Goal: Transaction & Acquisition: Download file/media

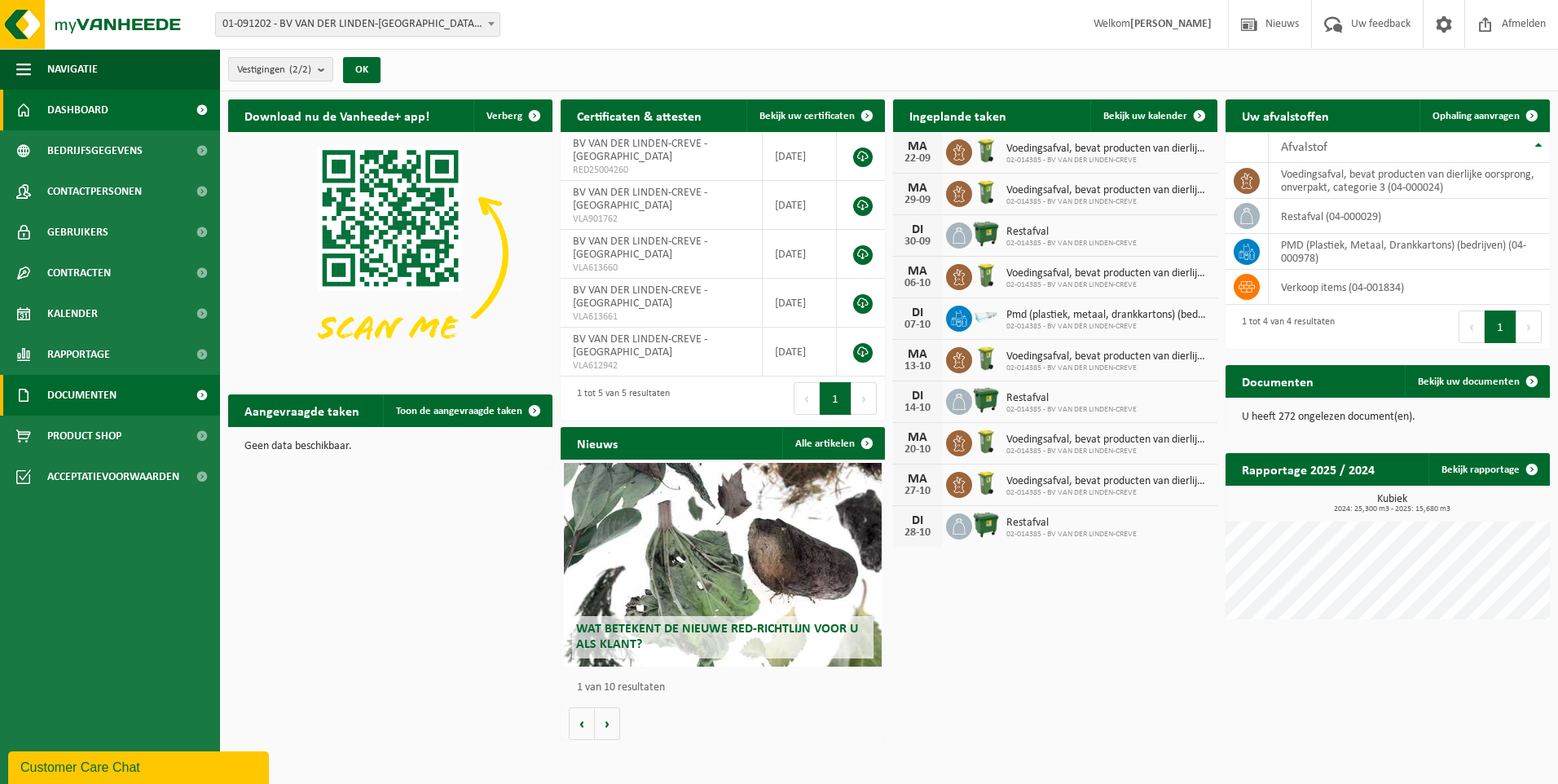
click at [105, 391] on span "Documenten" at bounding box center [82, 396] width 69 height 41
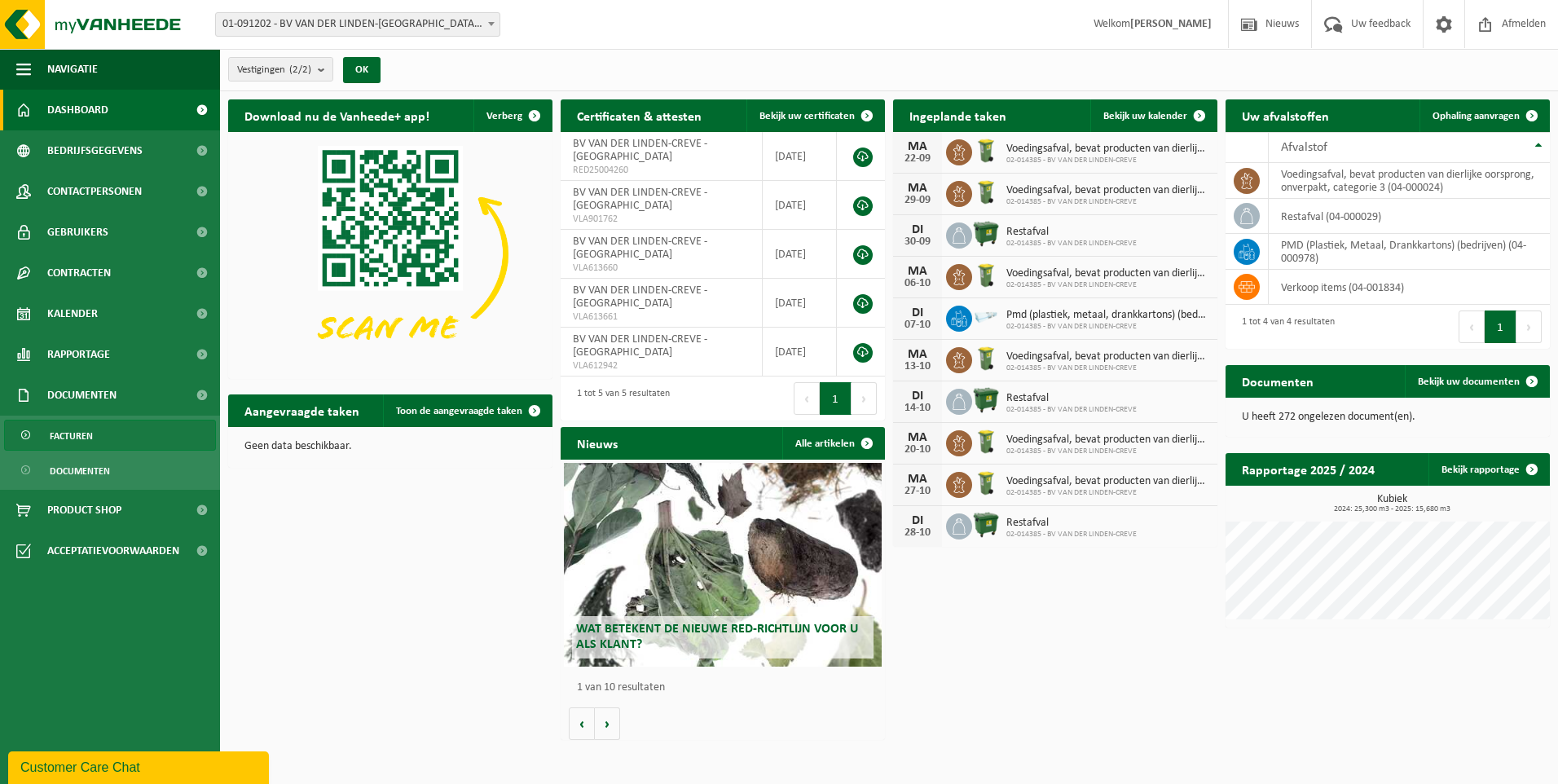
click at [95, 432] on link "Facturen" at bounding box center [109, 435] width 212 height 31
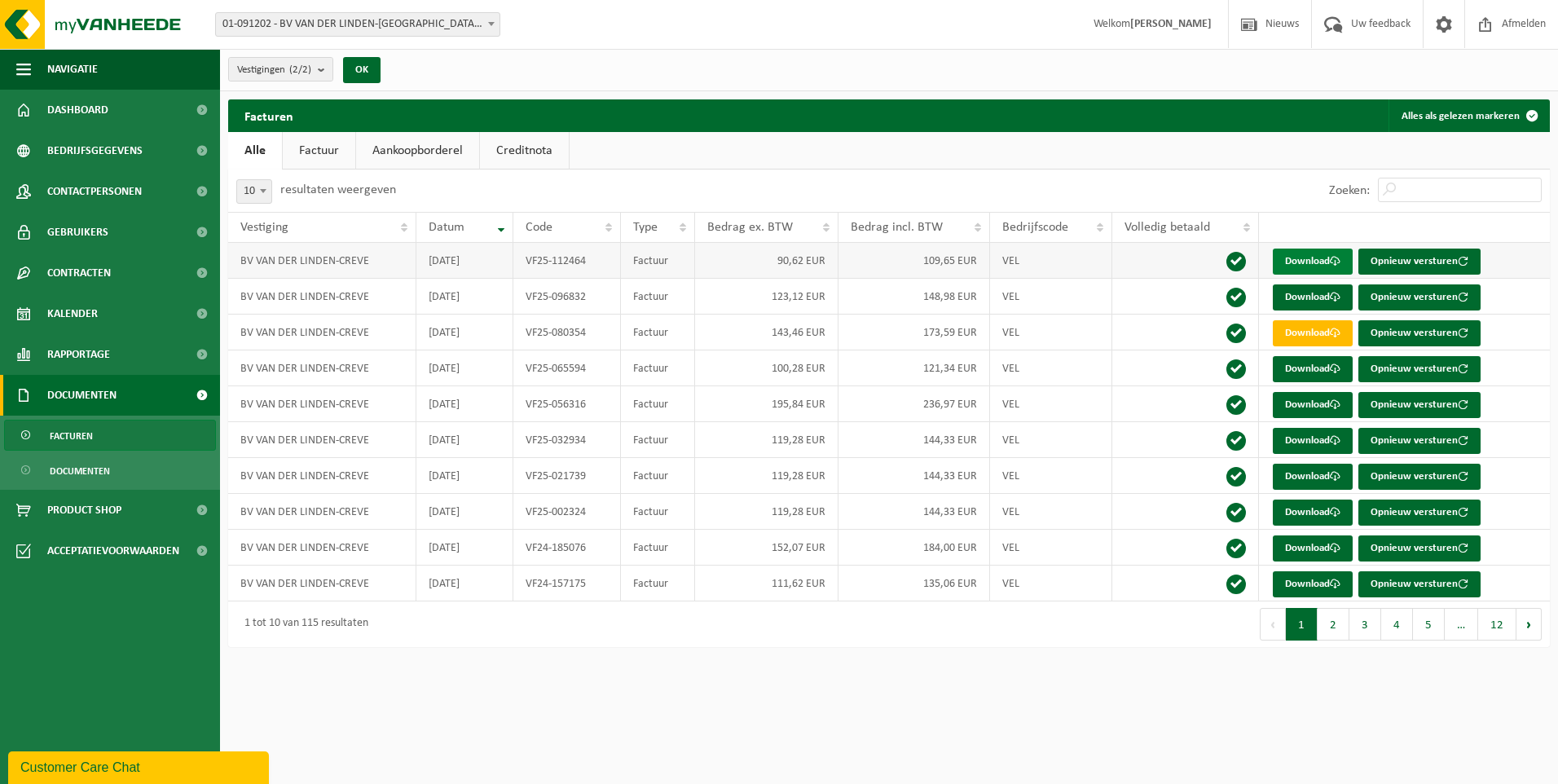
click at [1293, 259] on link "Download" at bounding box center [1313, 261] width 80 height 26
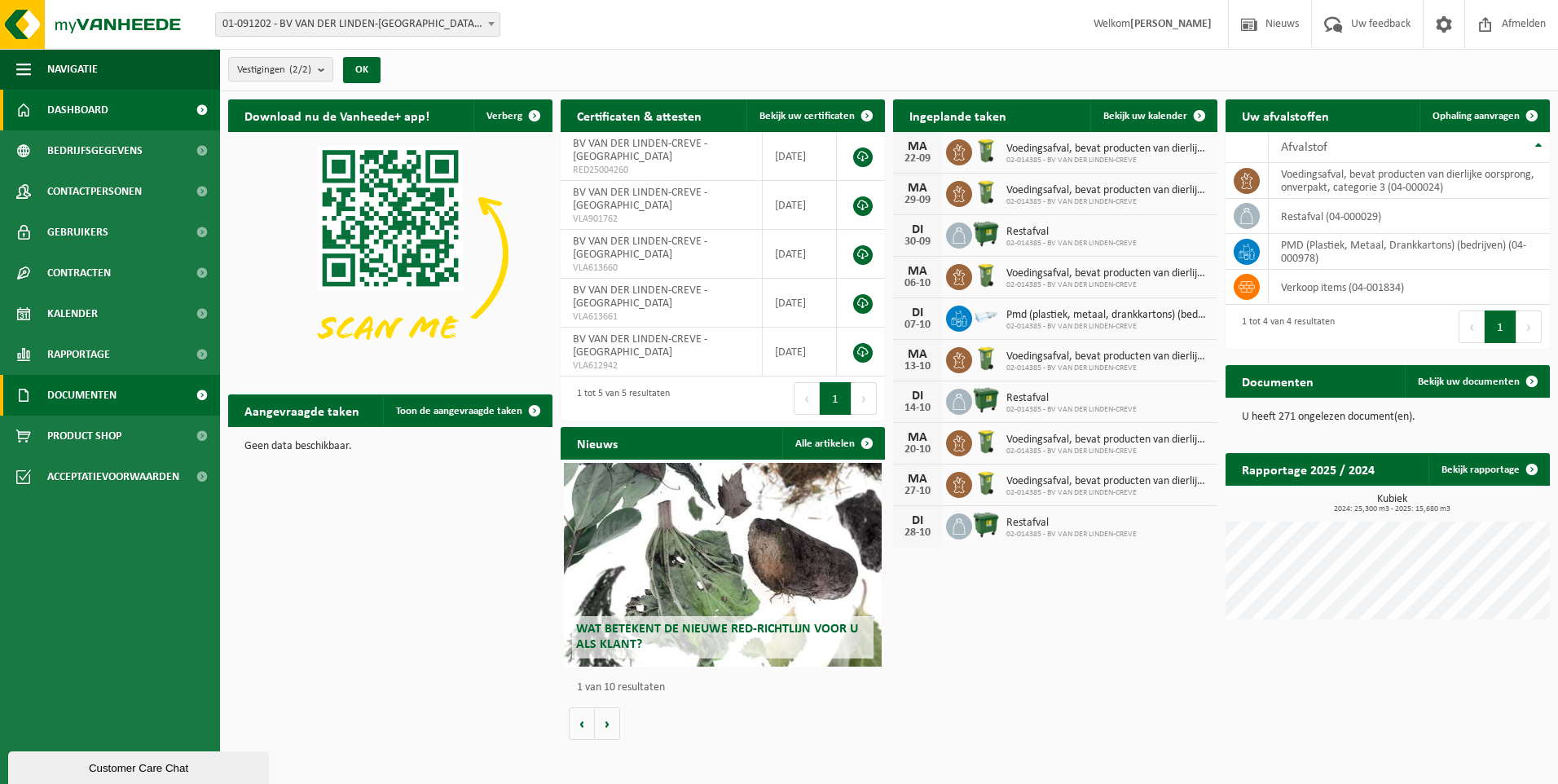
click at [123, 388] on link "Documenten" at bounding box center [110, 396] width 220 height 41
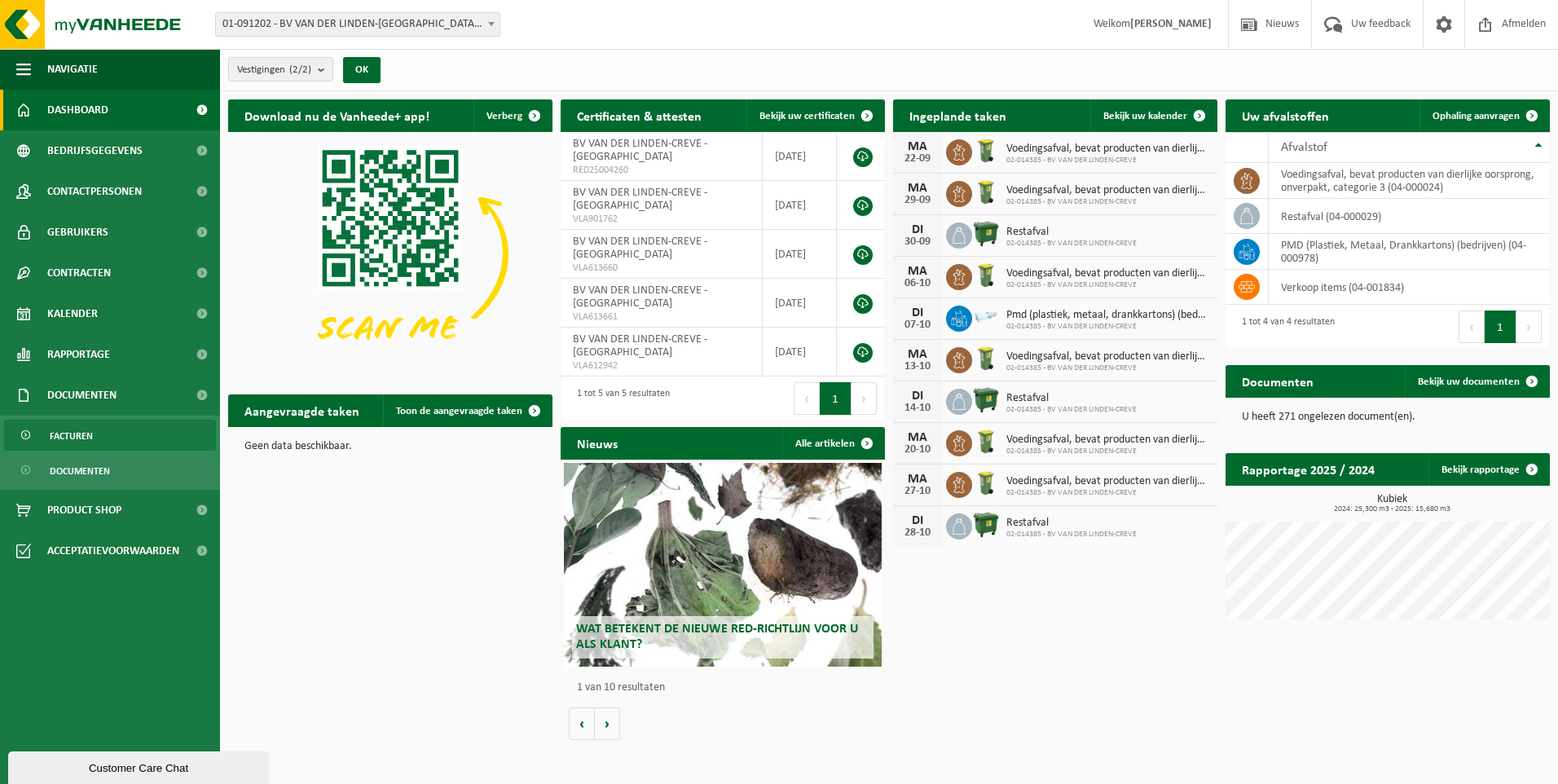
click at [89, 434] on span "Facturen" at bounding box center [71, 435] width 43 height 31
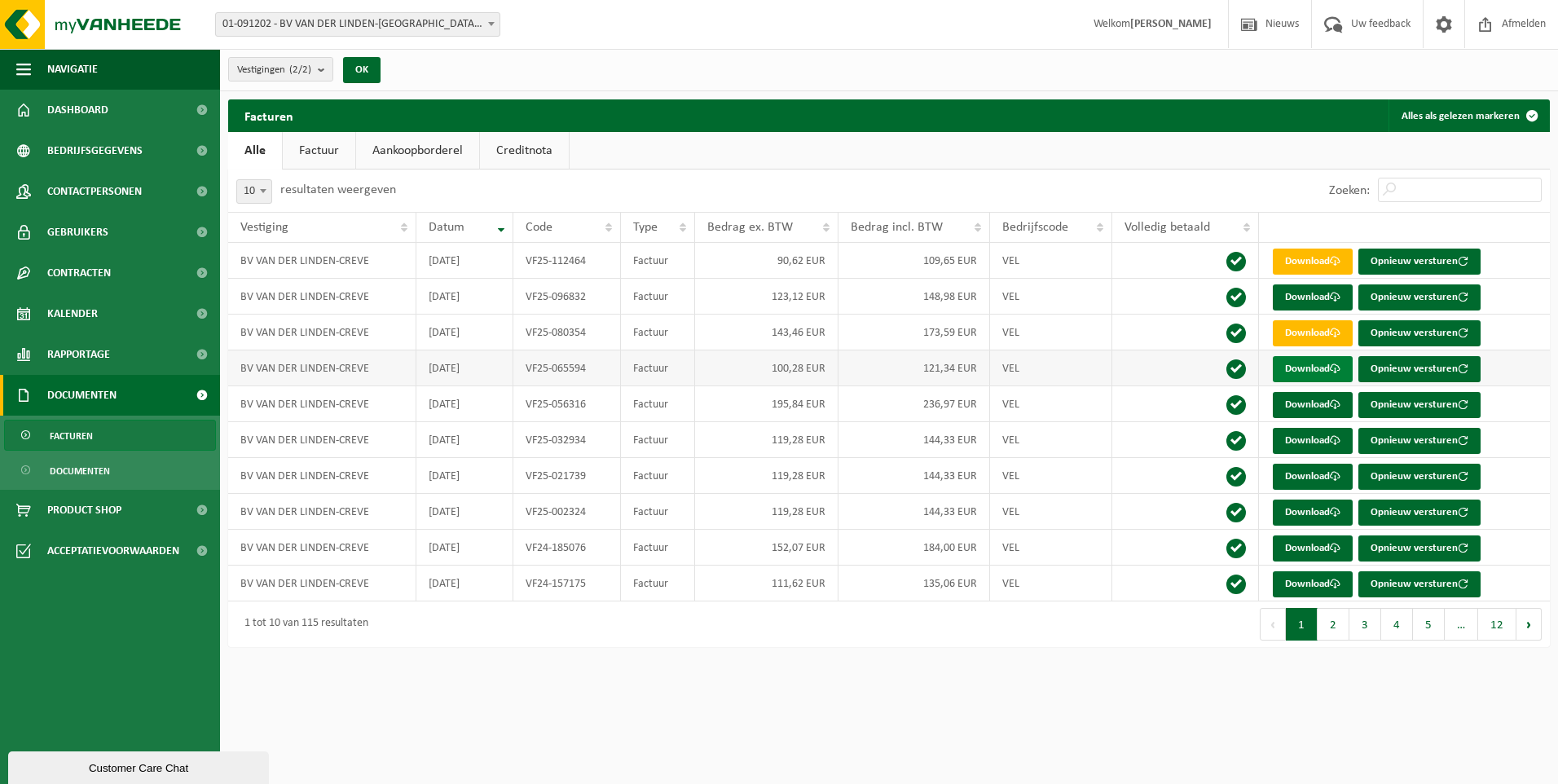
click at [1313, 363] on link "Download" at bounding box center [1313, 370] width 80 height 26
click at [1290, 329] on link "Download" at bounding box center [1313, 333] width 80 height 26
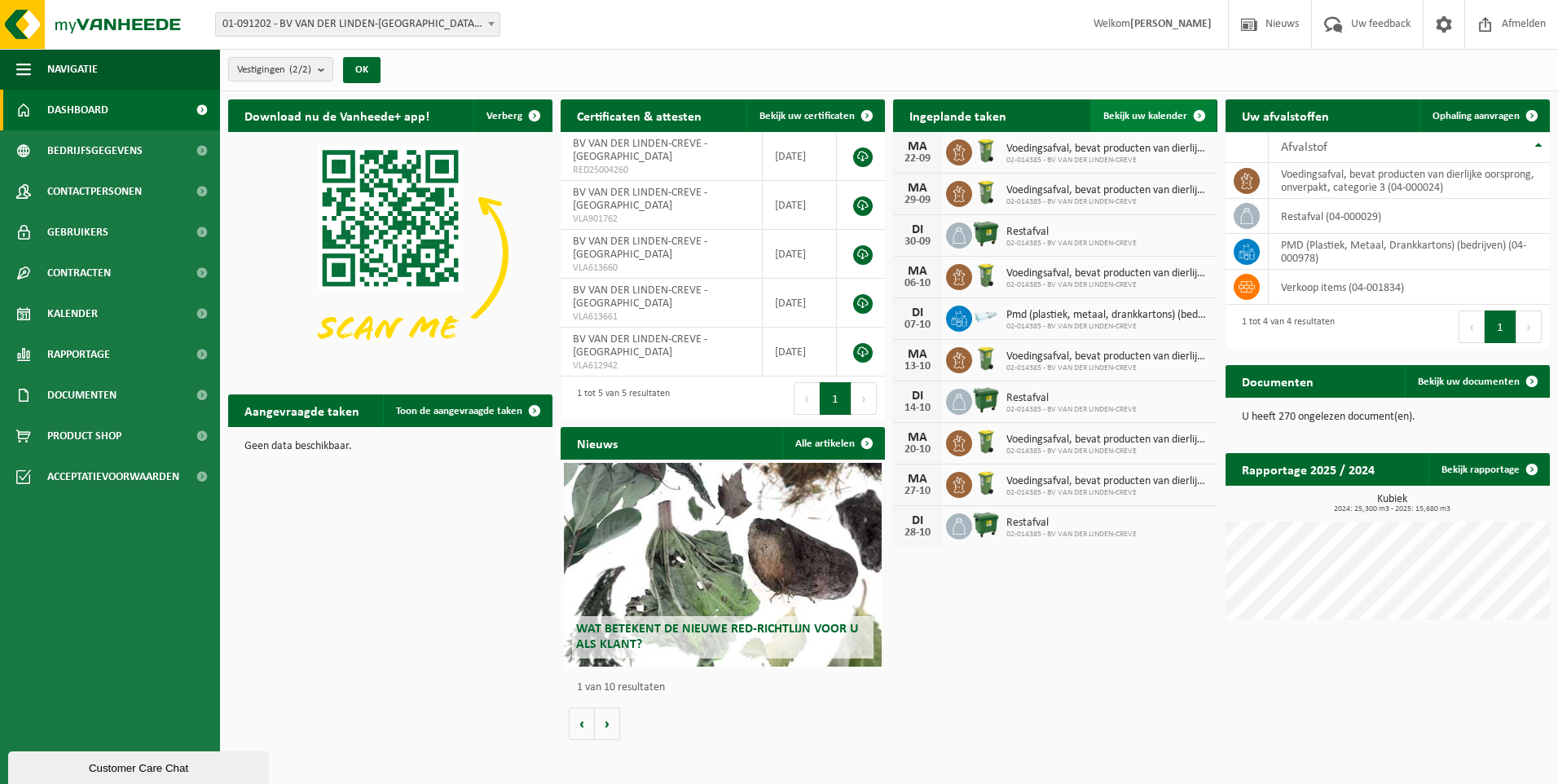
click at [1194, 112] on span at bounding box center [1200, 116] width 33 height 33
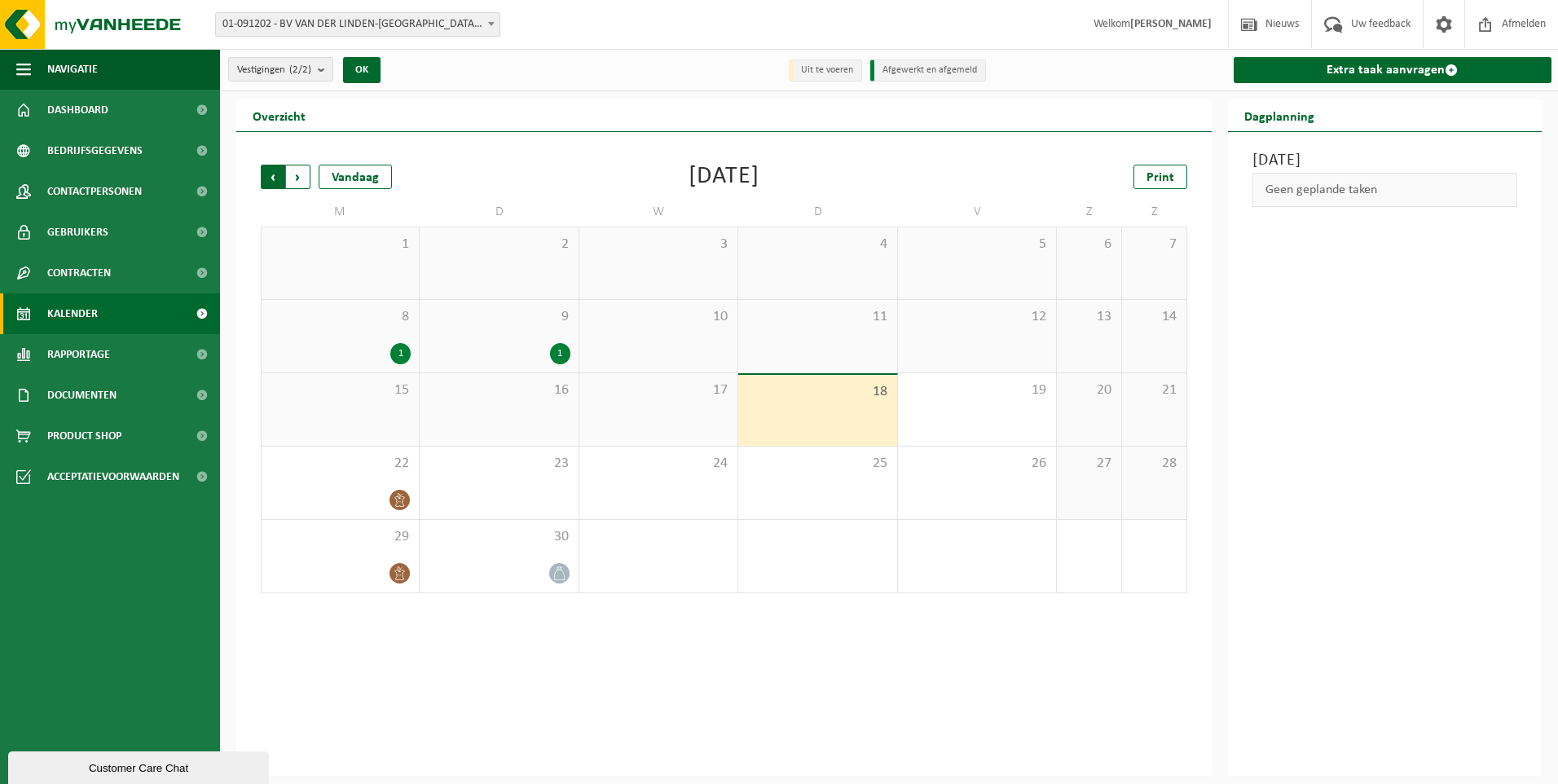
click at [302, 175] on span "Volgende" at bounding box center [298, 176] width 24 height 24
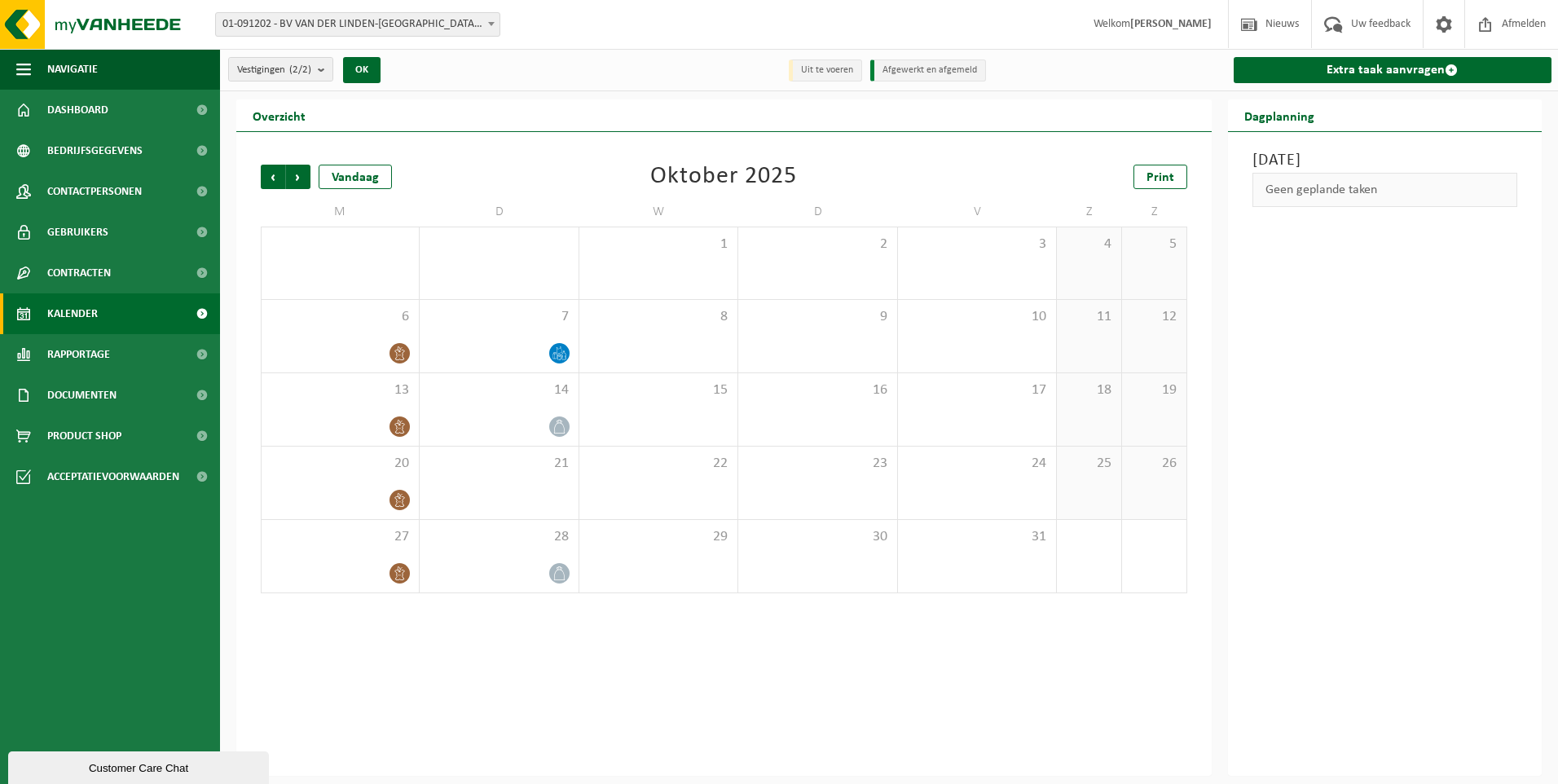
click at [302, 175] on span "Volgende" at bounding box center [298, 176] width 24 height 24
click at [101, 63] on button "Navigatie" at bounding box center [110, 69] width 220 height 41
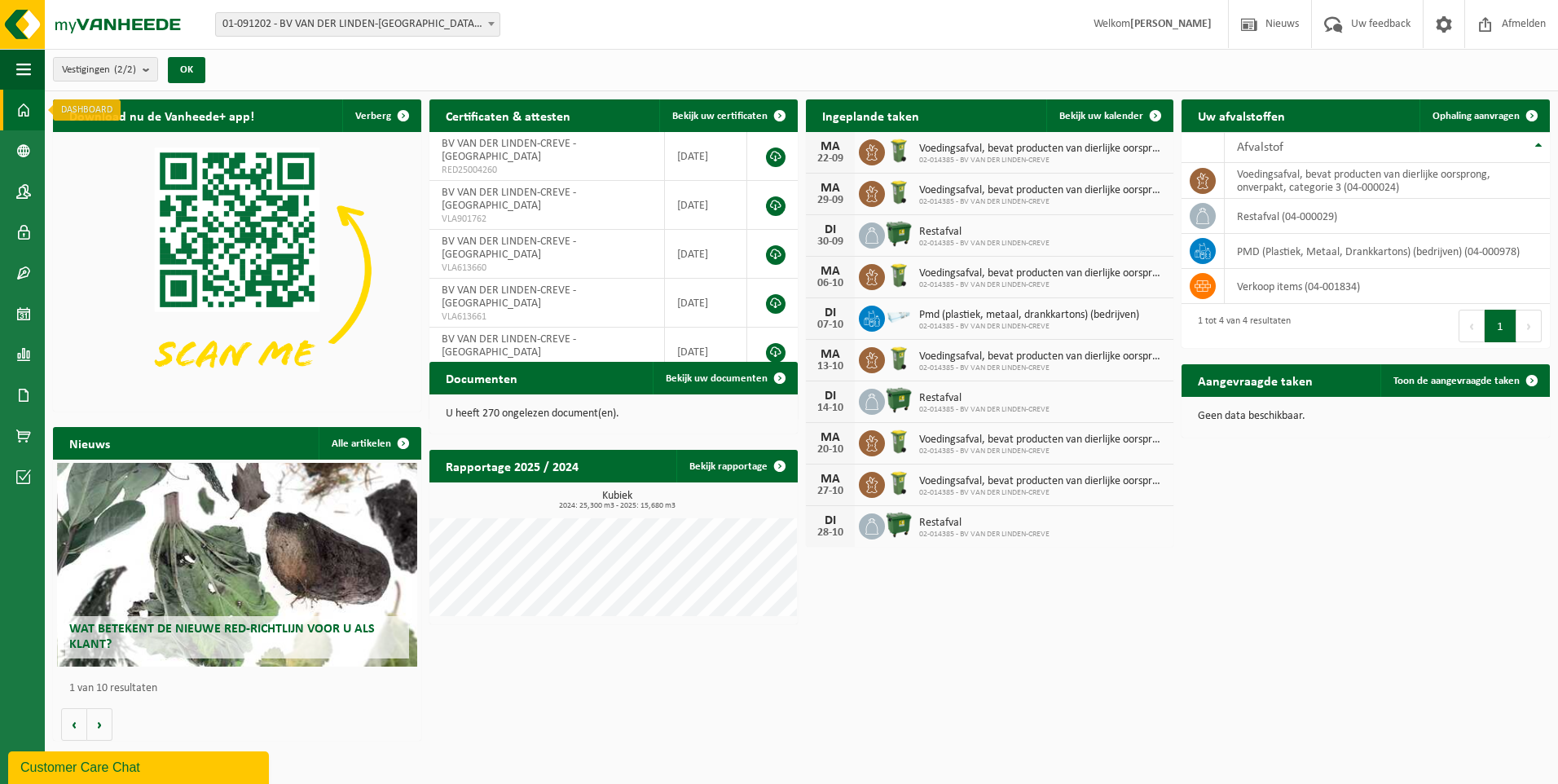
click at [28, 115] on span at bounding box center [23, 110] width 15 height 41
click at [21, 151] on span at bounding box center [23, 151] width 15 height 41
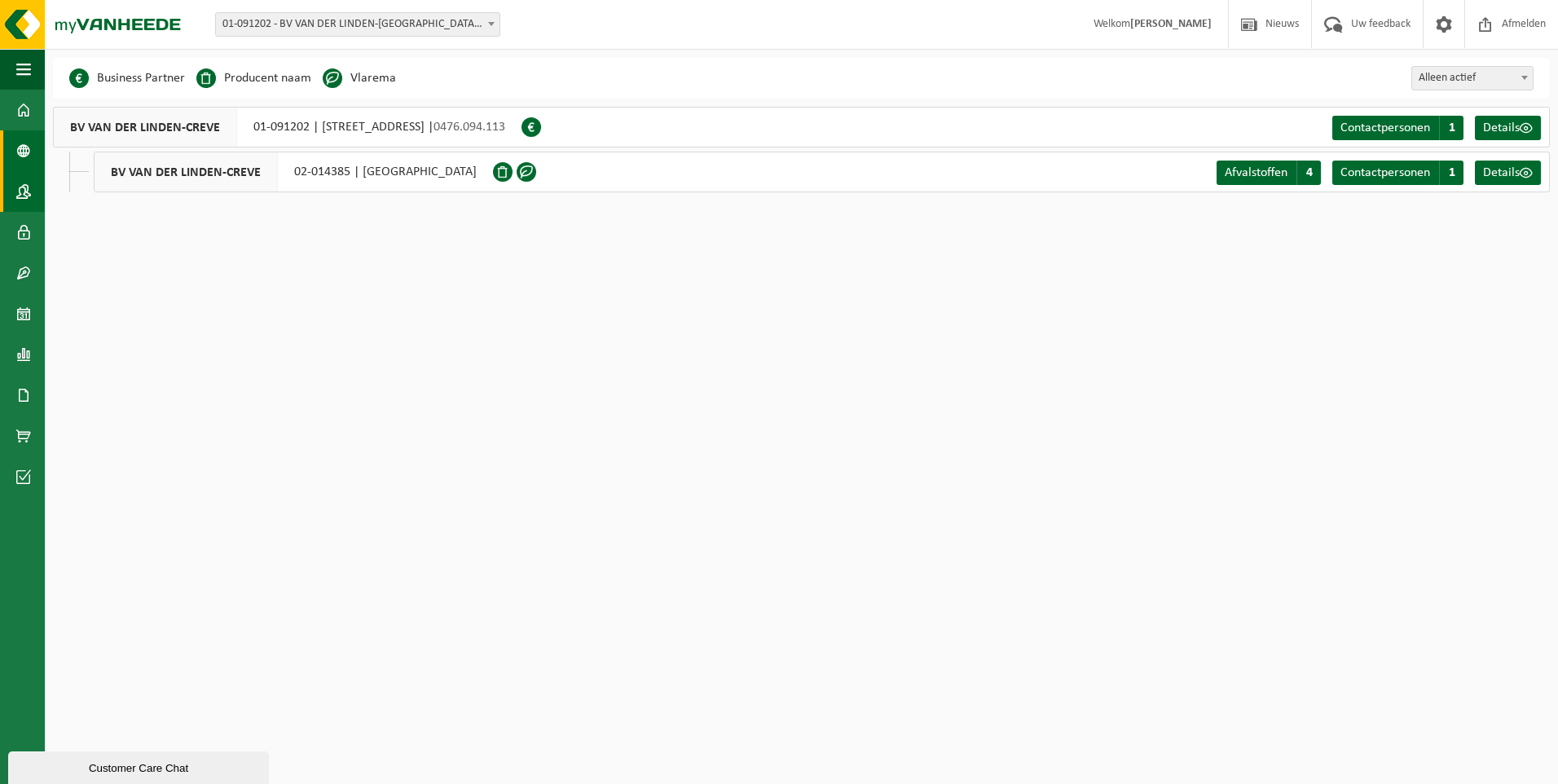
click at [22, 187] on span at bounding box center [23, 191] width 15 height 41
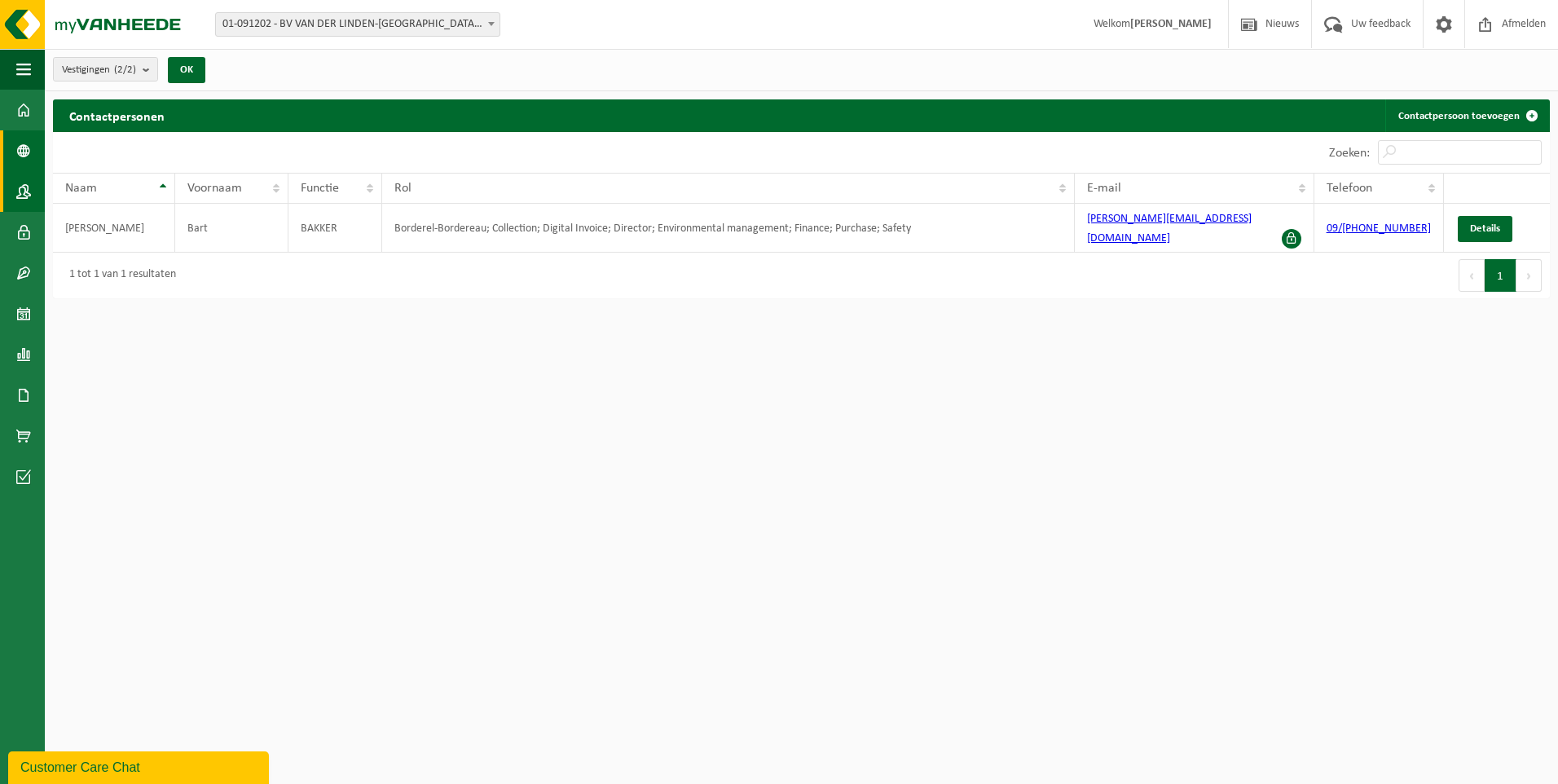
click at [20, 155] on span at bounding box center [23, 151] width 15 height 41
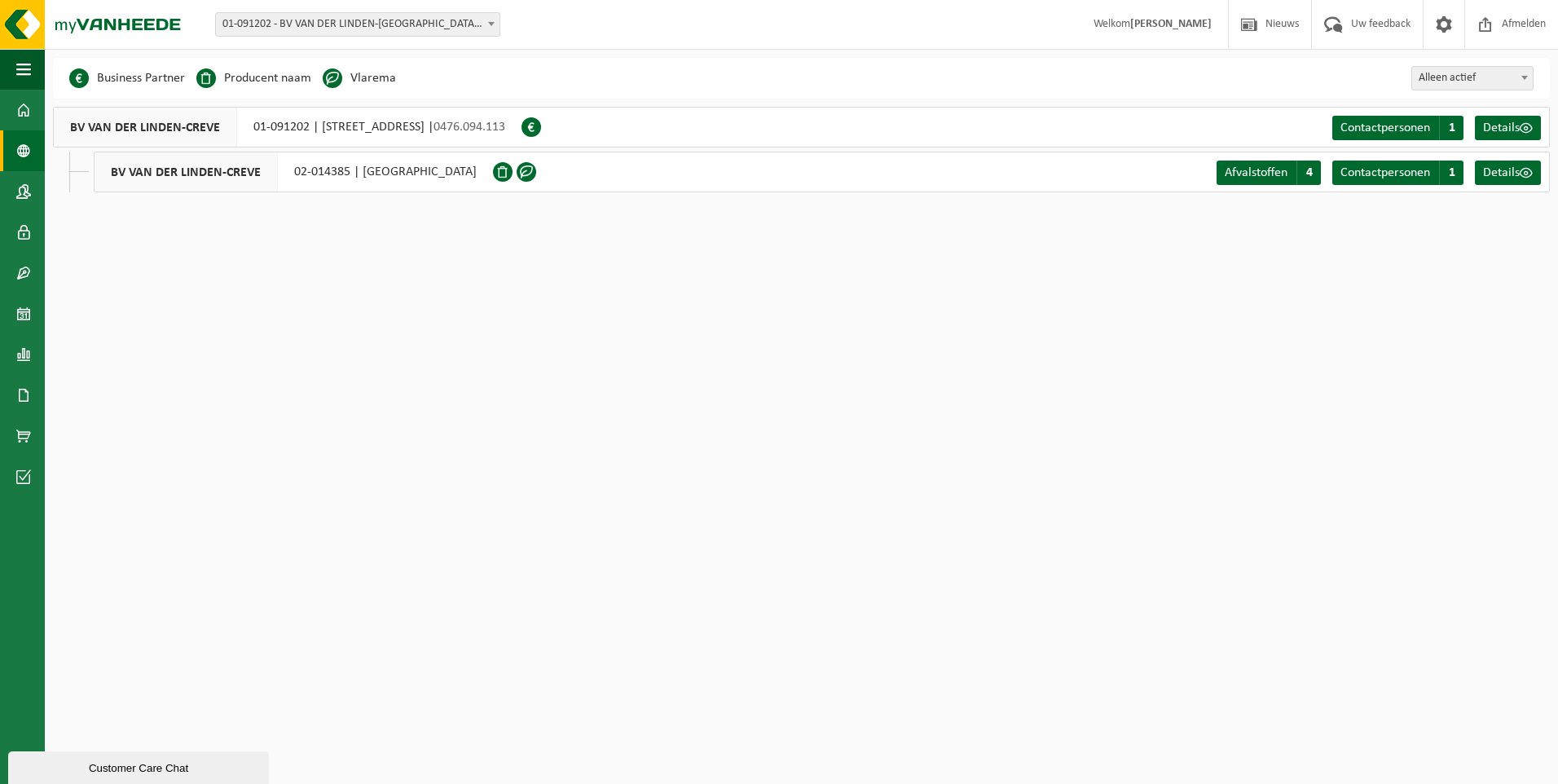
click at [427, 176] on div "BV VAN DER LINDEN-CREVE 02-014385 | MEERSSTRAAT , 9185 WACHTEBEKE" at bounding box center [293, 172] width 400 height 41
click at [440, 174] on div "BV VAN DER LINDEN-CREVE 02-014385 | MEERSSTRAAT , 9185 WACHTEBEKE" at bounding box center [293, 172] width 400 height 41
click at [470, 173] on div "BV VAN DER LINDEN-CREVE 02-014385 | MEERSSTRAAT , 9185 WACHTEBEKE" at bounding box center [293, 172] width 400 height 41
click at [1518, 170] on span "Details" at bounding box center [1501, 173] width 36 height 13
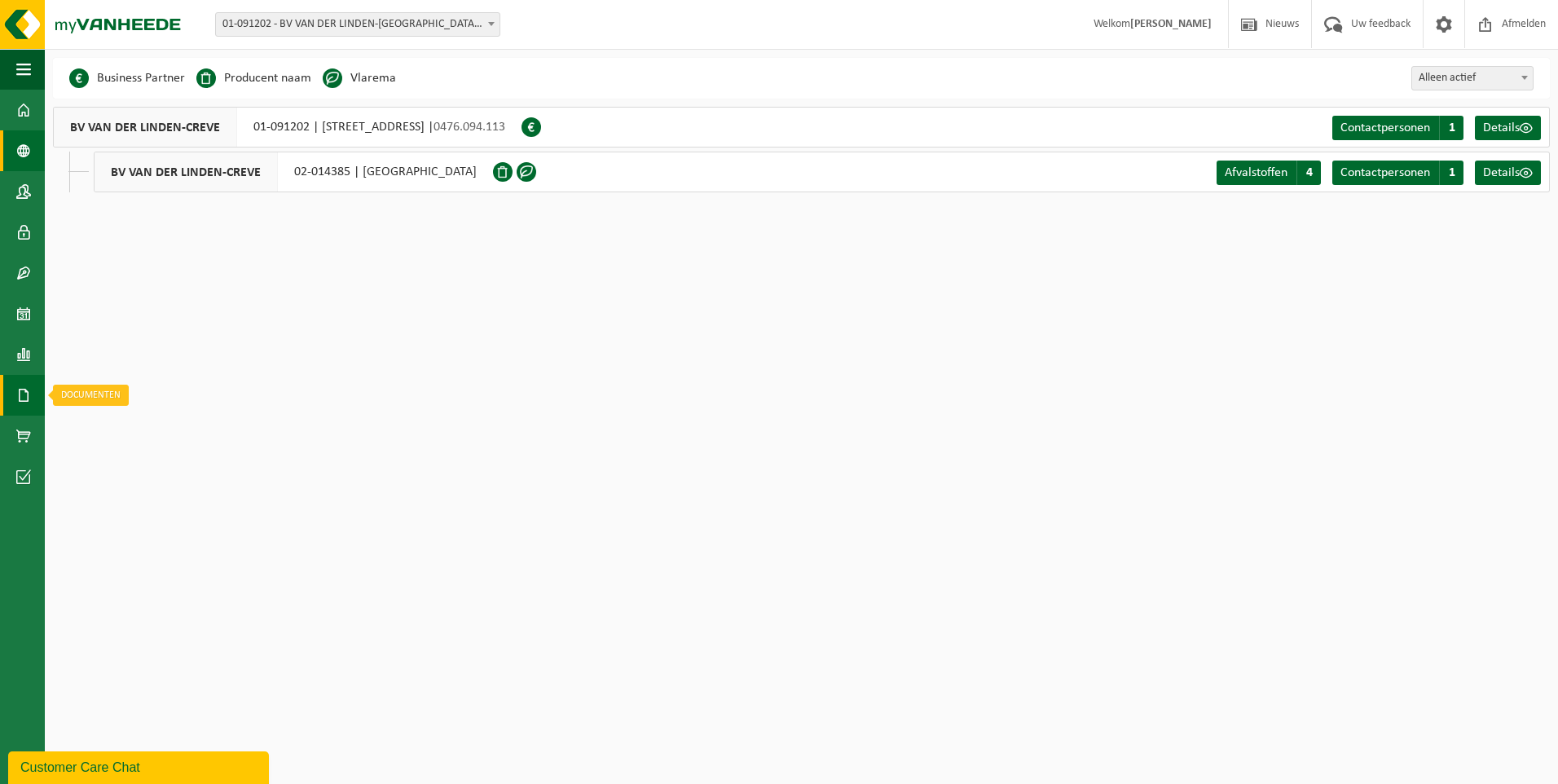
click at [21, 389] on span at bounding box center [23, 396] width 15 height 41
click at [100, 395] on span "Facturen" at bounding box center [116, 395] width 43 height 31
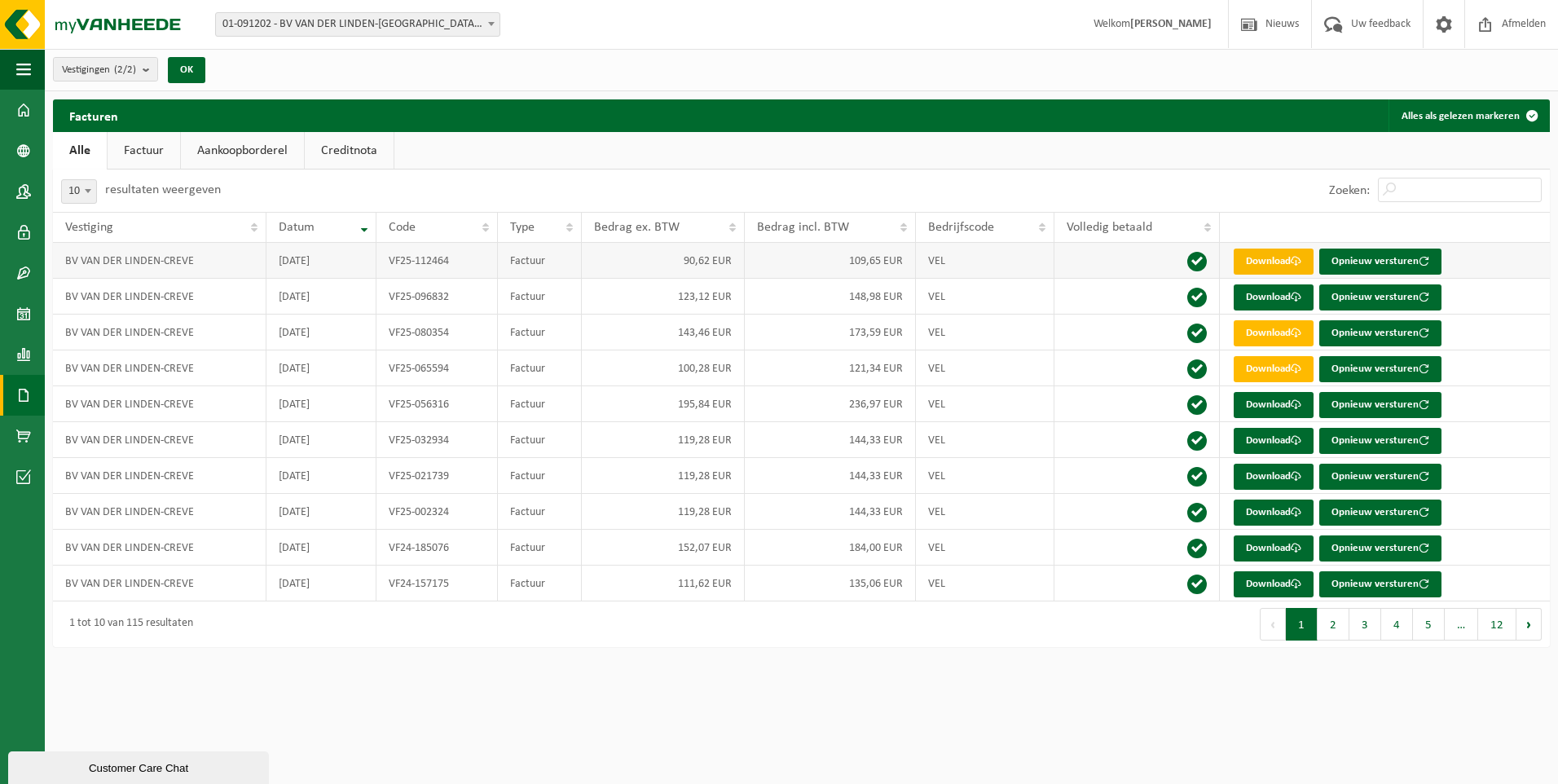
click at [1283, 261] on link "Download" at bounding box center [1274, 261] width 80 height 26
